Goal: Information Seeking & Learning: Learn about a topic

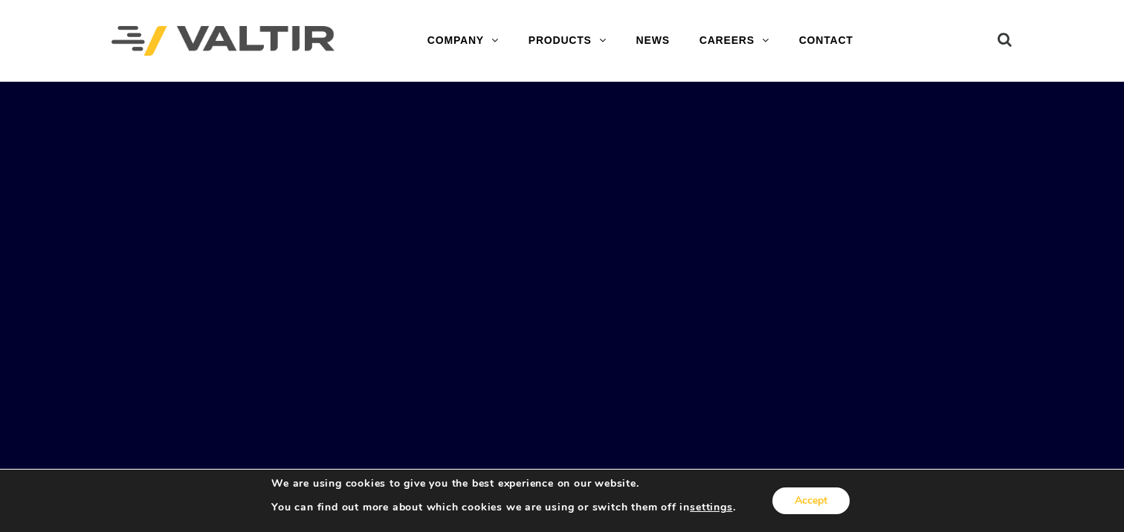
click at [821, 491] on button "Accept" at bounding box center [810, 501] width 77 height 27
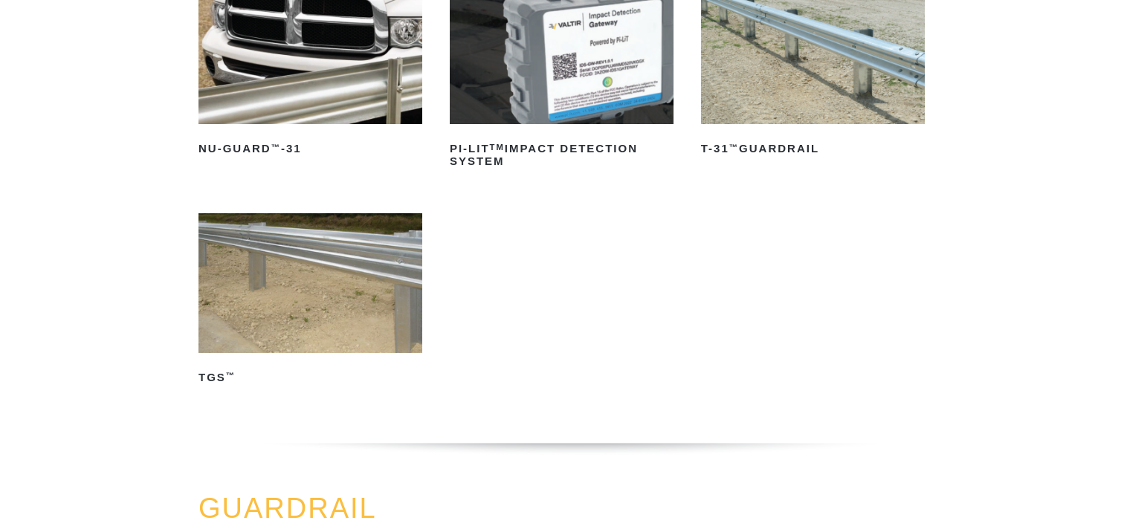
scroll to position [270, 0]
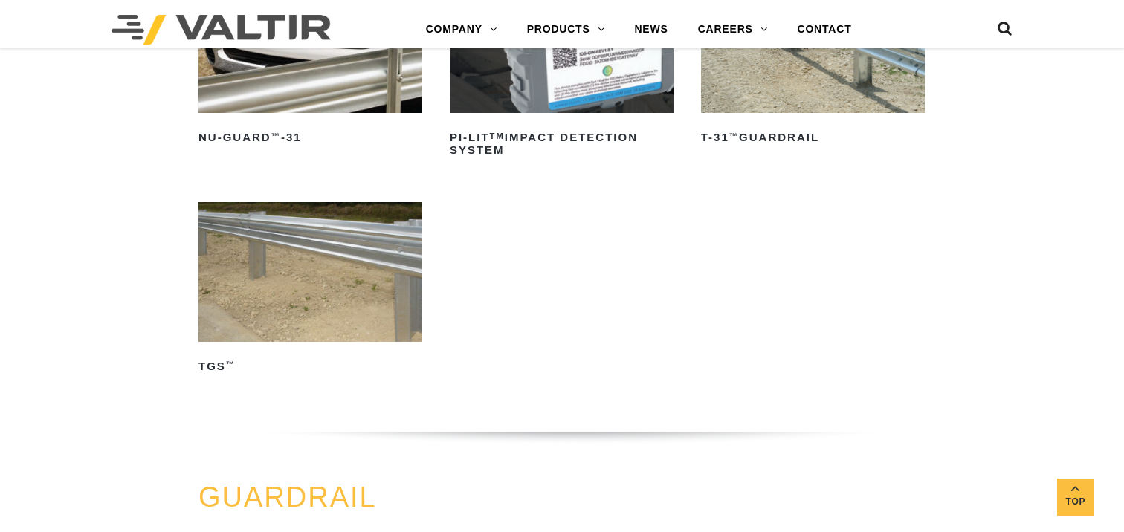
click at [341, 300] on img at bounding box center [310, 272] width 224 height 140
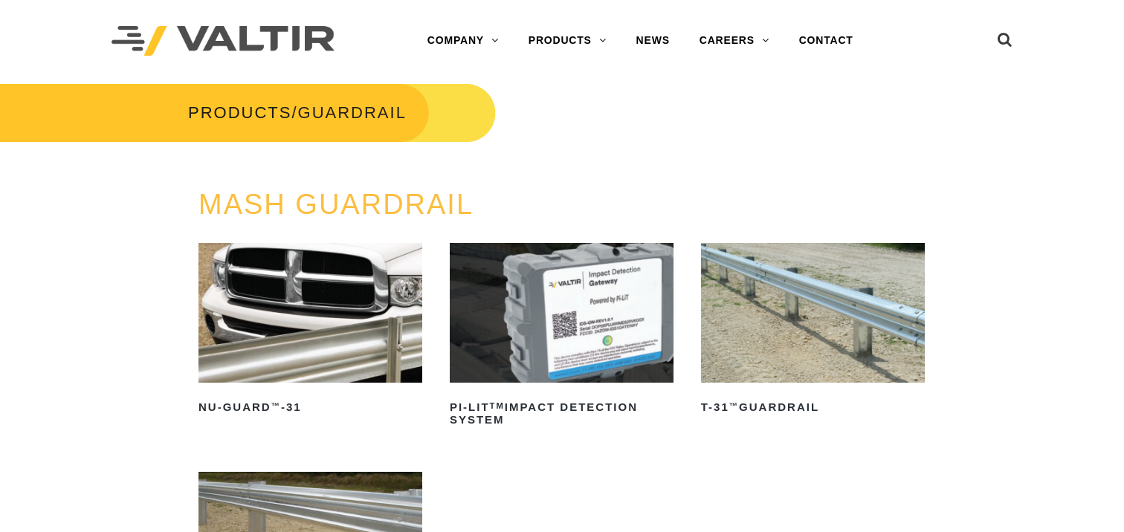
scroll to position [0, 0]
click at [302, 357] on img at bounding box center [310, 313] width 224 height 140
click at [795, 313] on img at bounding box center [813, 313] width 224 height 140
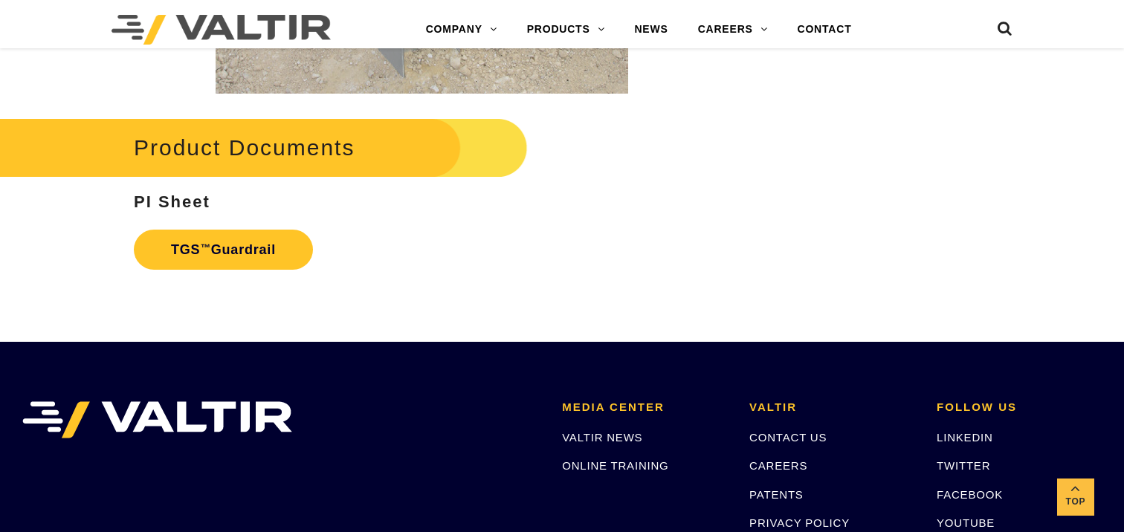
scroll to position [2589, 0]
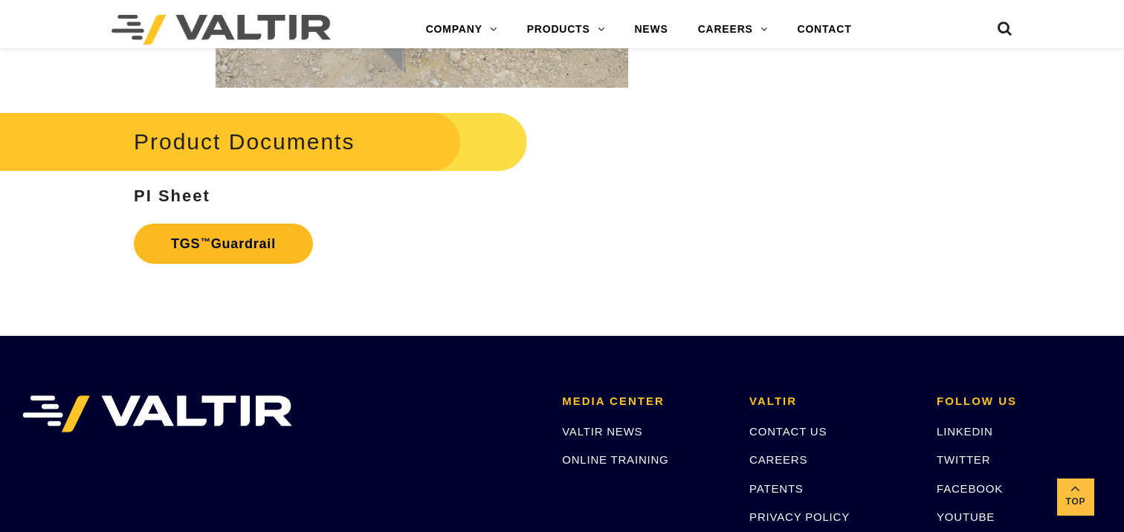
click at [223, 241] on link "TGS ™ Guardrail" at bounding box center [223, 244] width 179 height 40
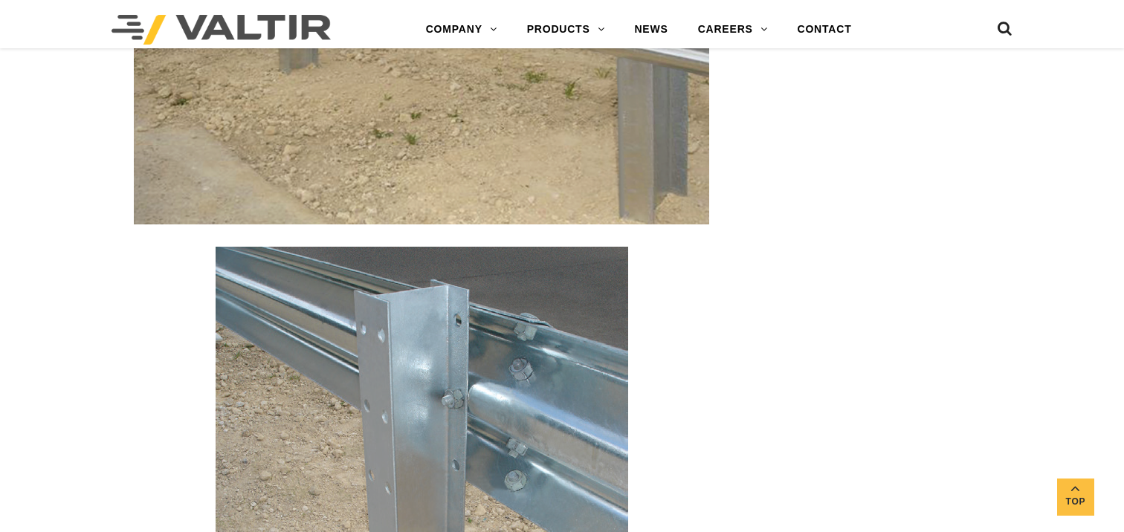
scroll to position [1946, 0]
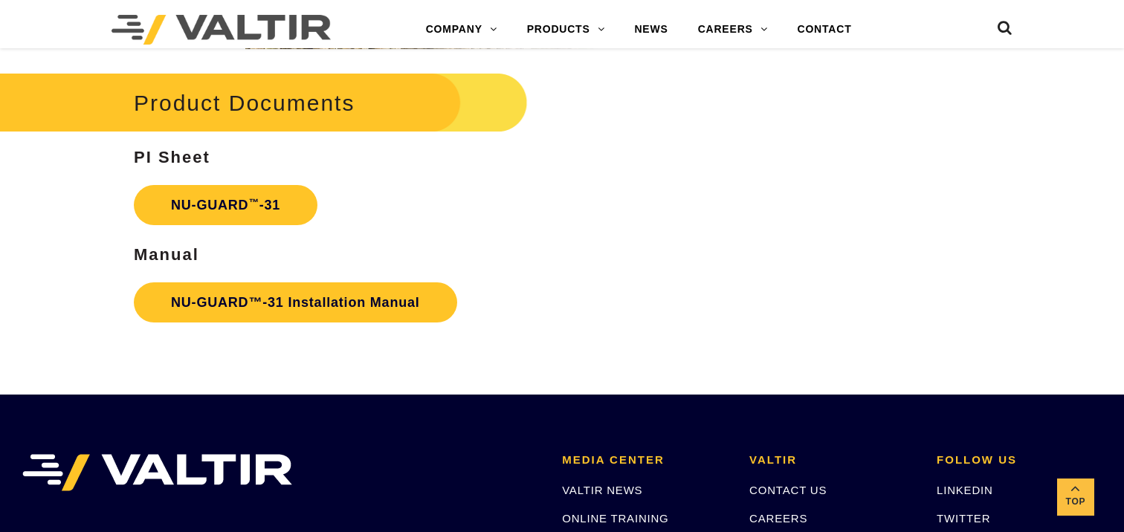
scroll to position [2438, 0]
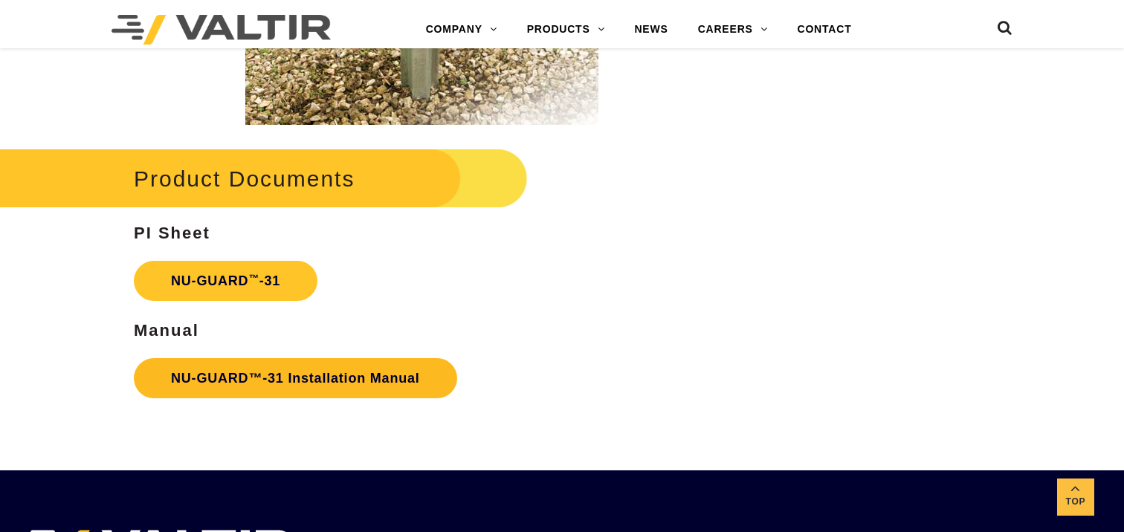
click at [342, 380] on link "NU-GUARD™-31 Installation Manual" at bounding box center [295, 378] width 323 height 40
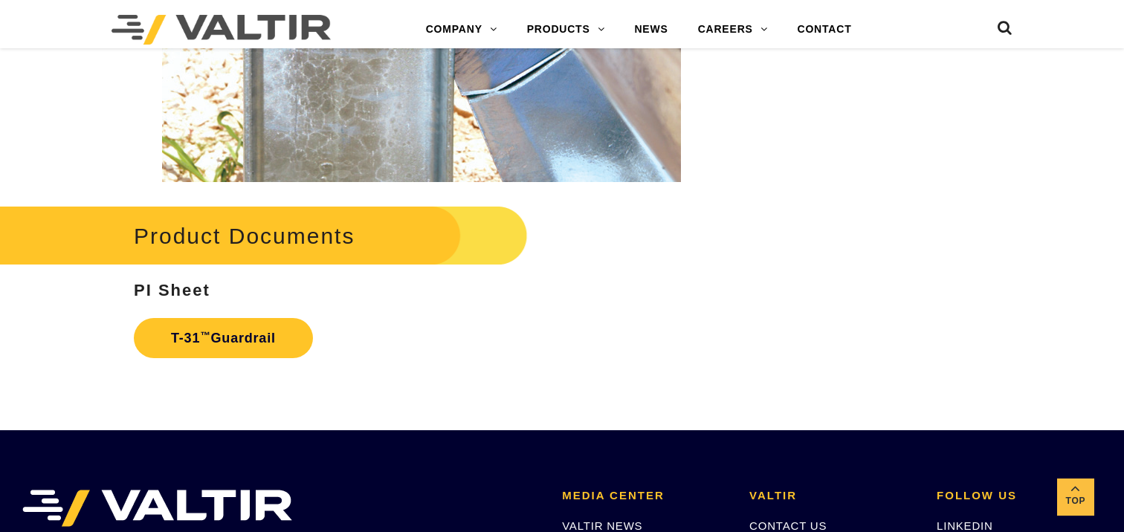
scroll to position [2388, 0]
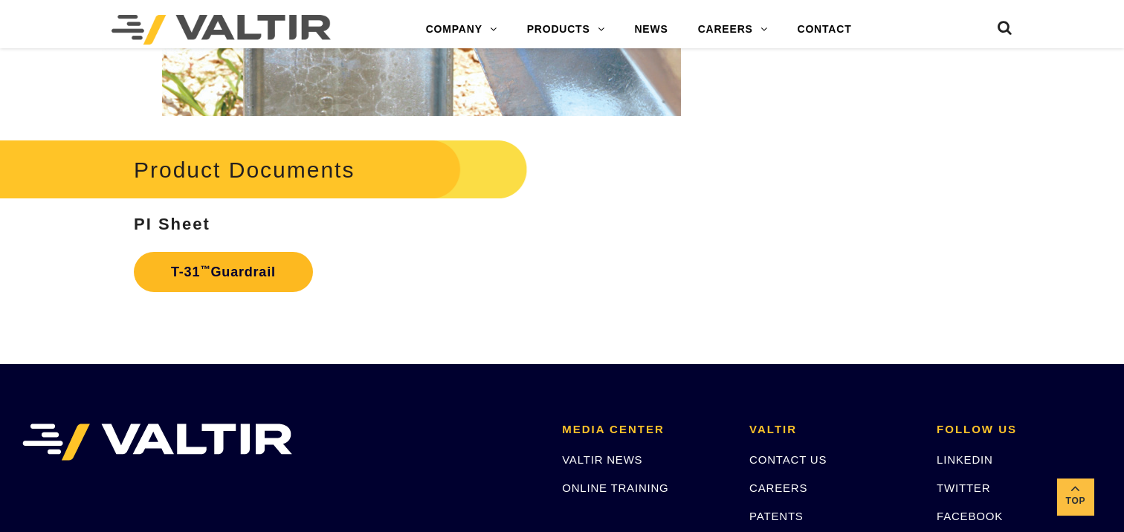
click at [245, 255] on link "T-31 ™ Guardrail" at bounding box center [223, 272] width 179 height 40
